Goal: Information Seeking & Learning: Learn about a topic

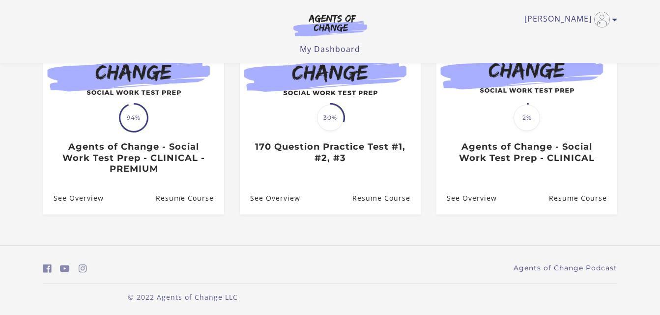
scroll to position [134, 0]
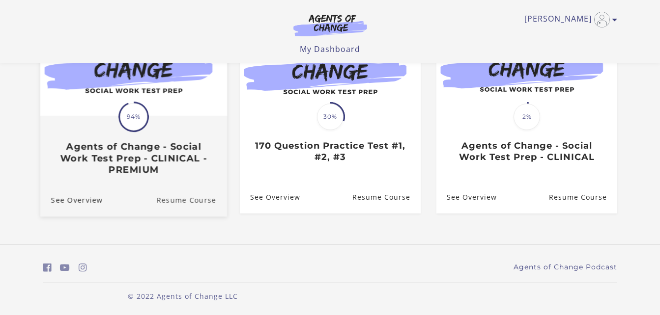
click at [184, 193] on link "Resume Course" at bounding box center [191, 199] width 71 height 33
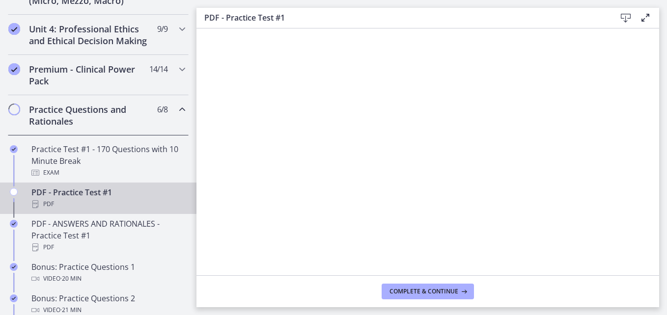
scroll to position [427, 0]
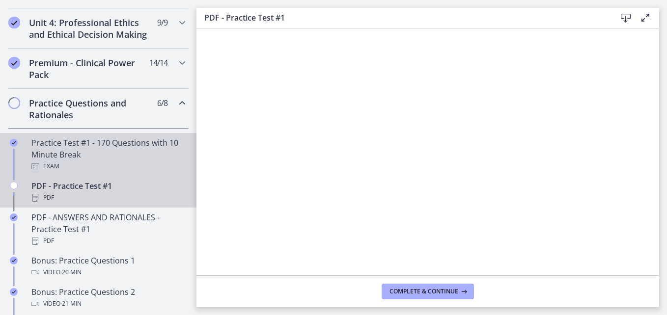
click at [58, 165] on div "Practice Test #1 - 170 Questions with 10 Minute Break Exam" at bounding box center [107, 154] width 153 height 35
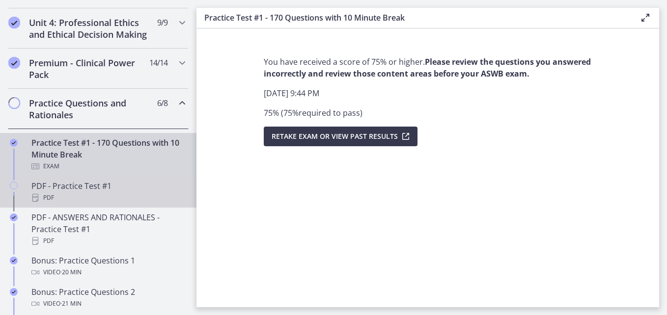
click at [65, 204] on div "PDF" at bounding box center [107, 198] width 153 height 12
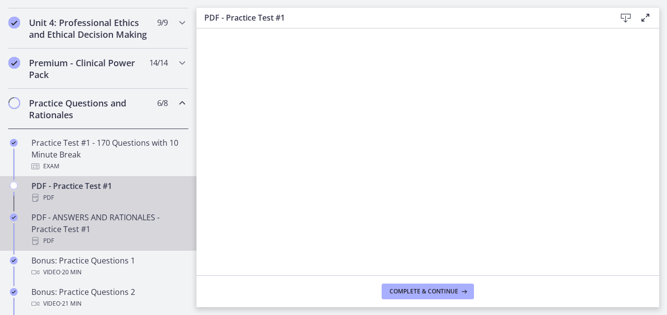
click at [56, 245] on div "PDF - ANSWERS AND RATIONALES - Practice Test #1 PDF" at bounding box center [107, 229] width 153 height 35
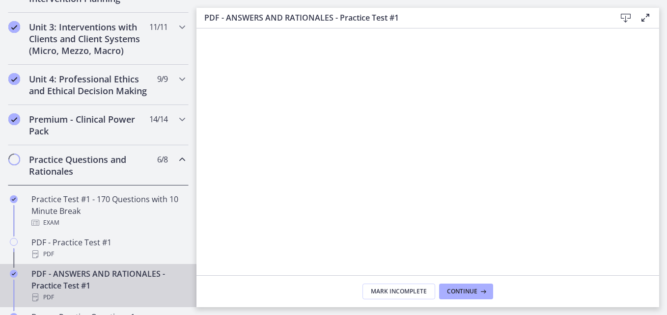
scroll to position [365, 0]
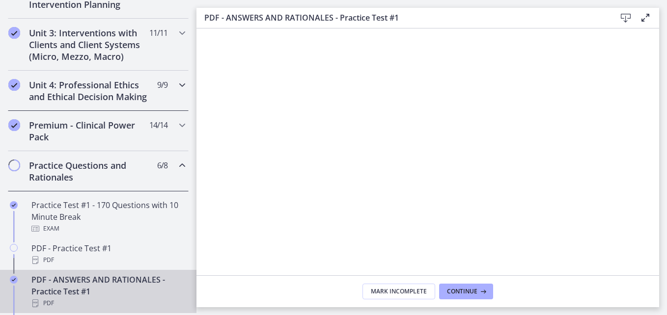
click at [99, 97] on h2 "Unit 4: Professional Ethics and Ethical Decision Making" at bounding box center [89, 91] width 120 height 24
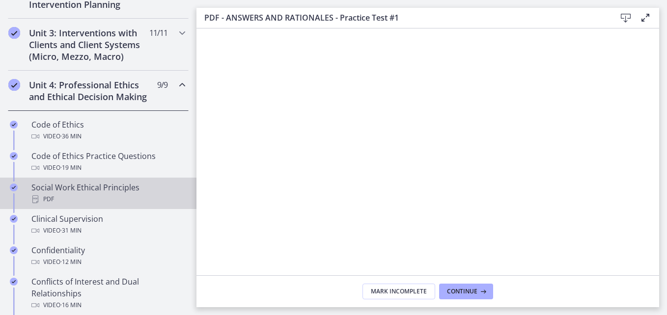
click at [133, 205] on div "PDF" at bounding box center [107, 200] width 153 height 12
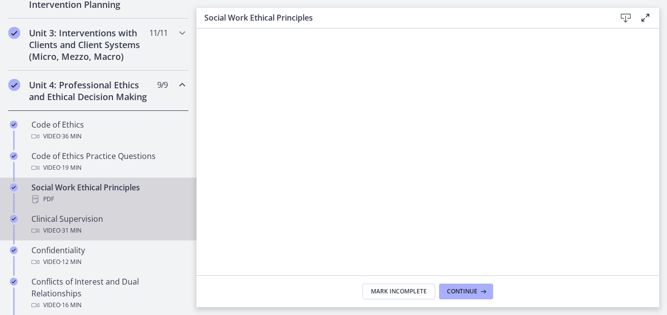
click at [125, 234] on div "Clinical Supervision Video · 31 min" at bounding box center [107, 225] width 153 height 24
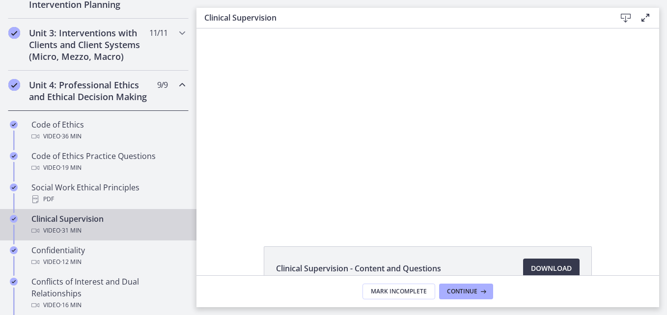
click at [354, 194] on div at bounding box center [427, 125] width 388 height 195
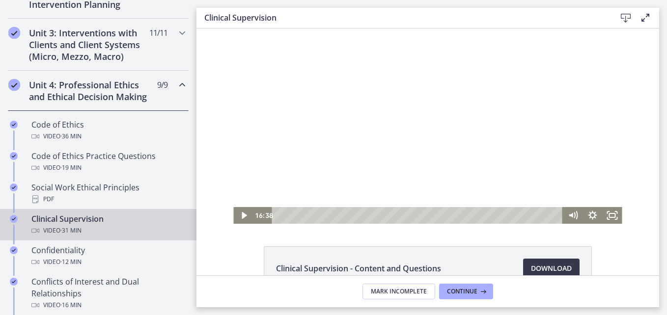
click at [279, 217] on div "Playbar" at bounding box center [418, 215] width 279 height 17
click at [237, 222] on icon "Play Video" at bounding box center [244, 215] width 20 height 17
